Goal: Task Accomplishment & Management: Use online tool/utility

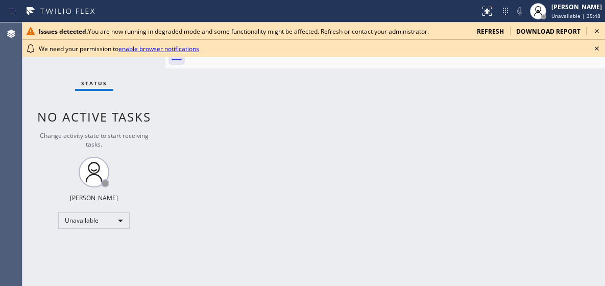
click at [591, 32] on icon at bounding box center [596, 31] width 12 height 12
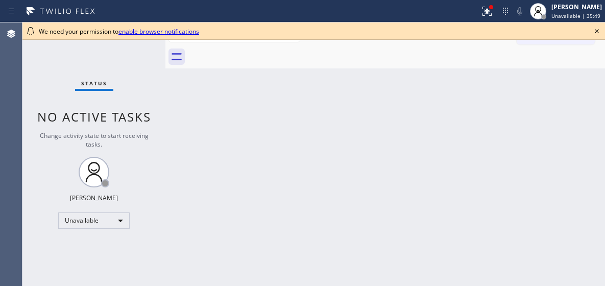
click at [591, 32] on icon at bounding box center [596, 31] width 12 height 12
